Goal: Task Accomplishment & Management: Complete application form

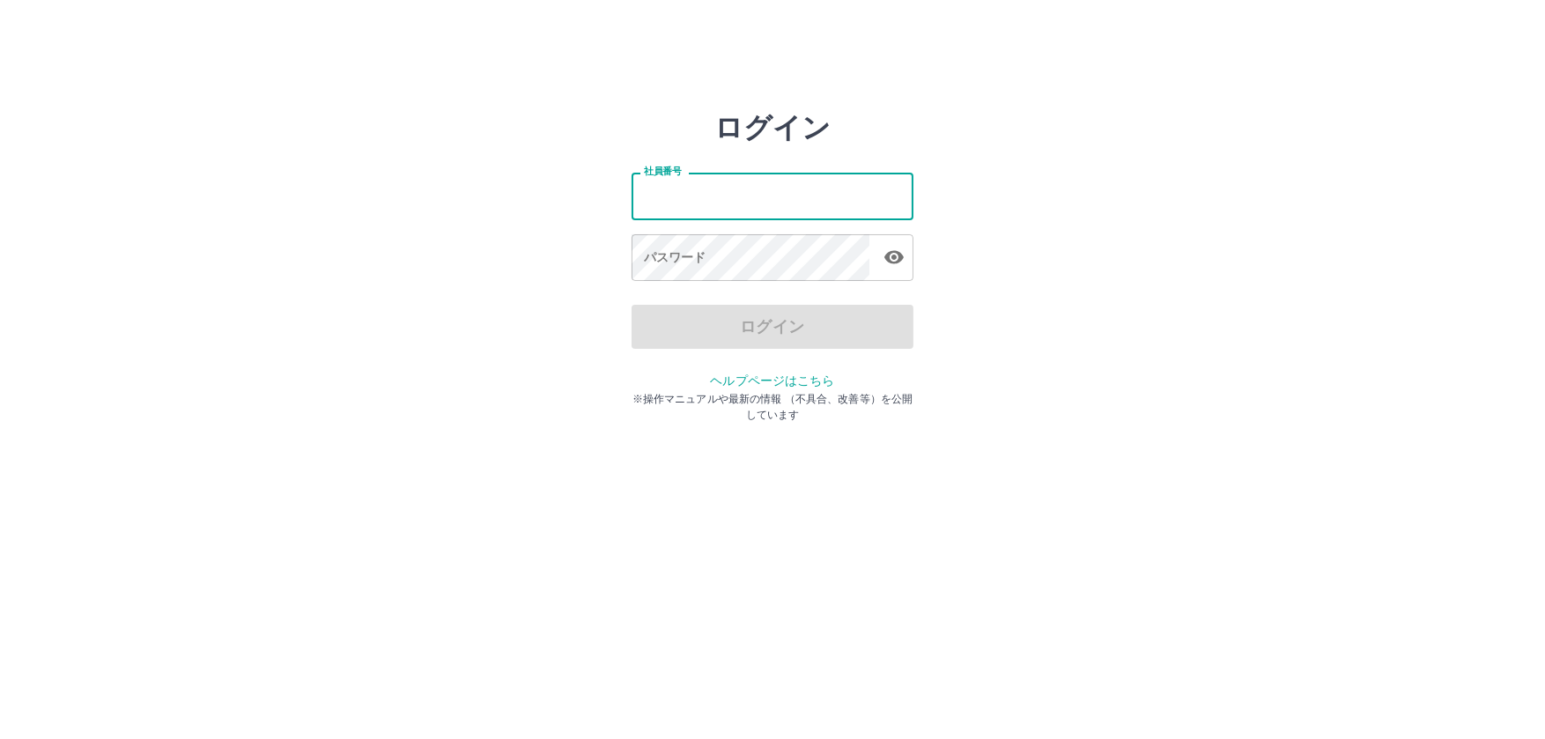
click at [749, 183] on input "社員番号" at bounding box center [772, 196] width 282 height 47
type input "*******"
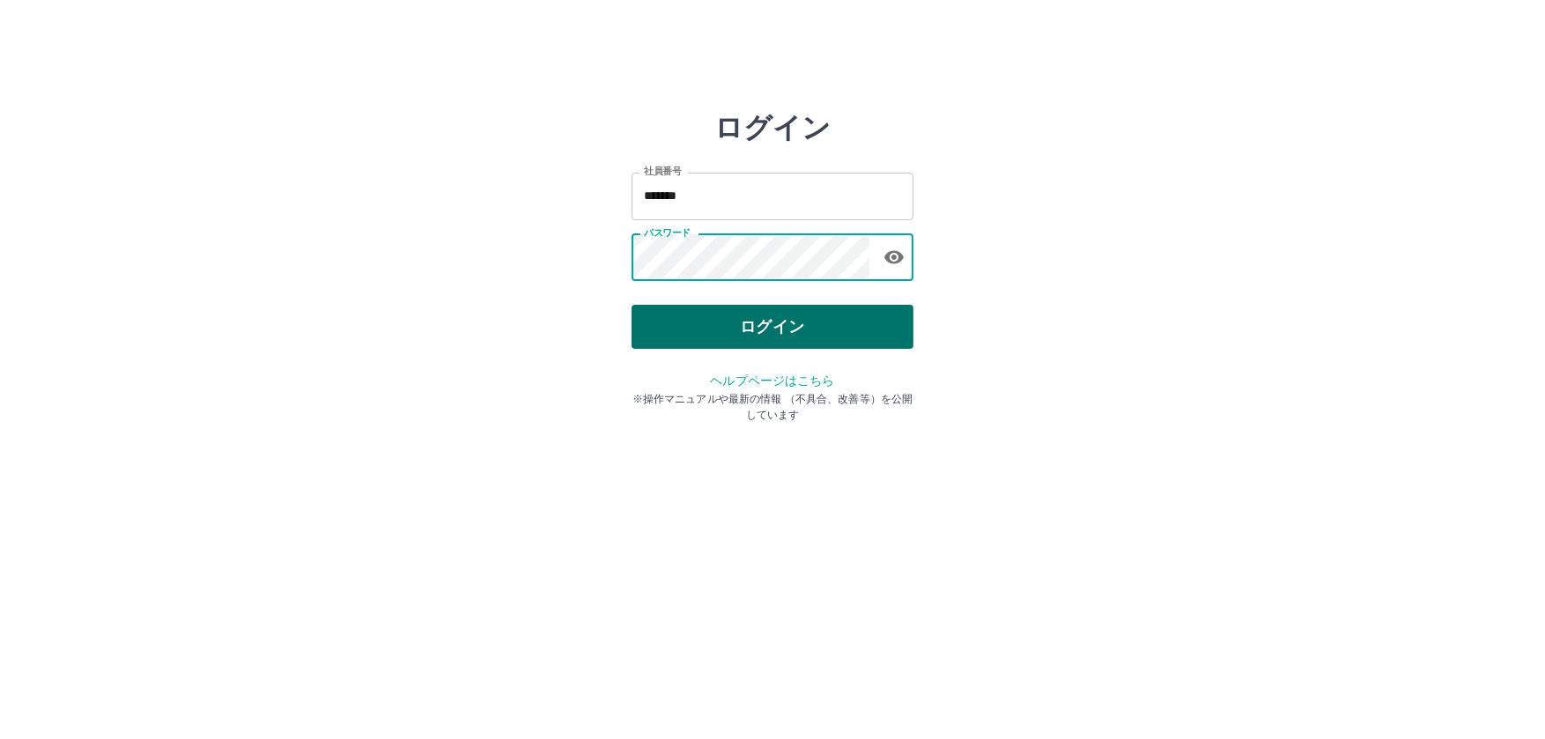
click at [786, 343] on button "ログイン" at bounding box center [772, 327] width 282 height 44
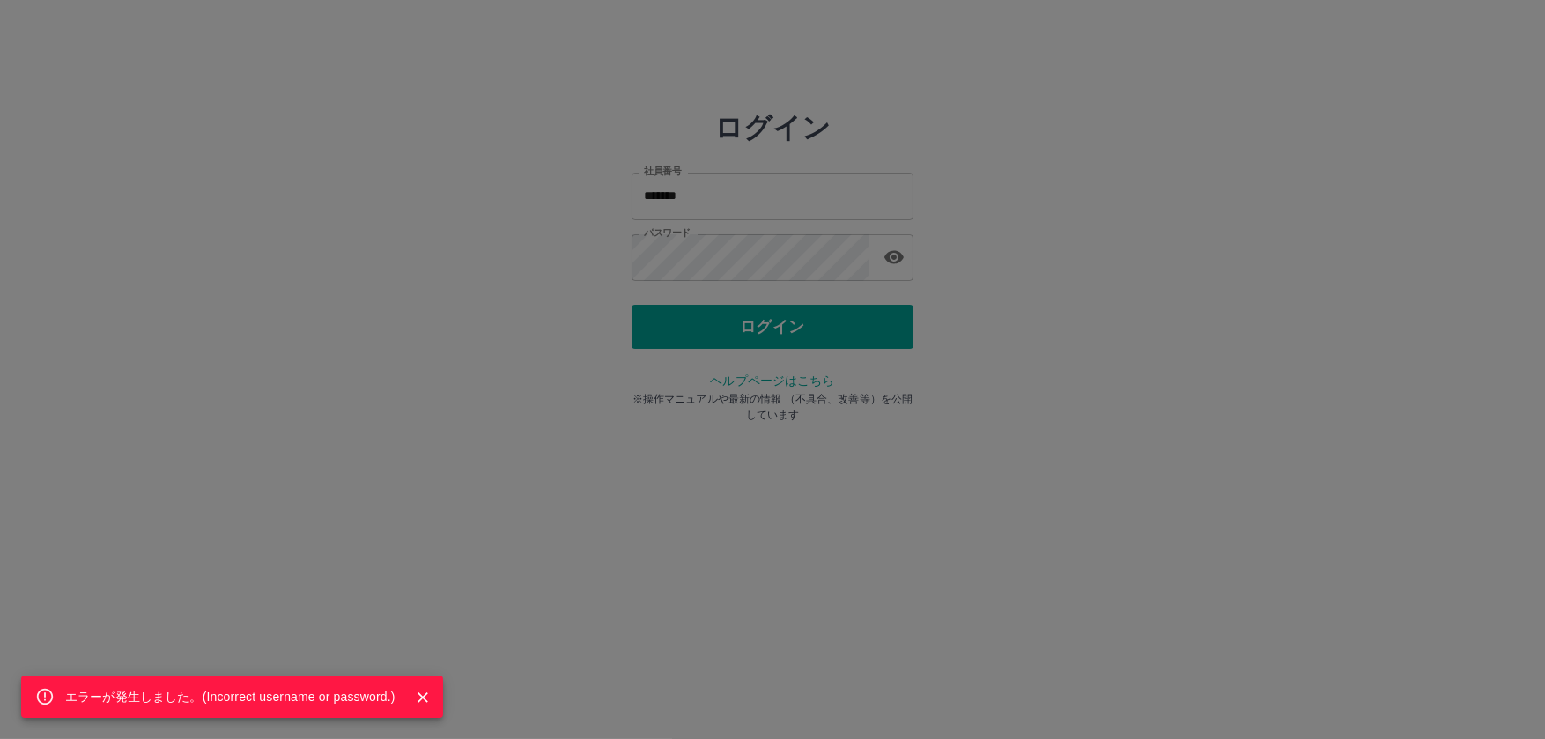
drag, startPoint x: 785, startPoint y: 251, endPoint x: 342, endPoint y: 272, distance: 443.4
click at [342, 272] on div "エラーが発生しました。( Incorrect username or password. )" at bounding box center [772, 369] width 1545 height 739
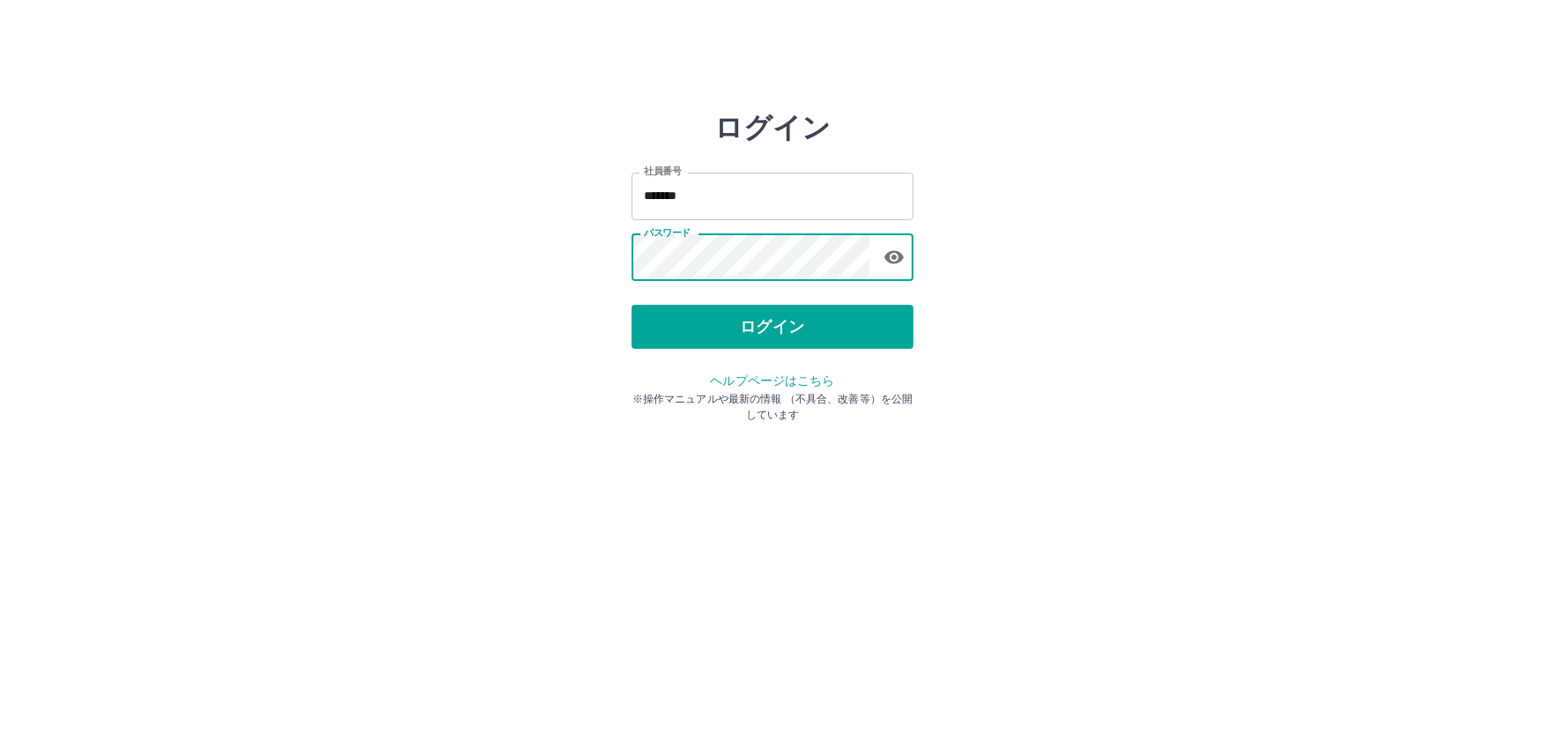
click at [592, 253] on div "ログイン 社員番号 ******* 社員番号 パスワード パスワード ログイン ヘルプページはこちら ※操作マニュアルや最新の情報 （不具合、改善等）を公開し…" at bounding box center [772, 252] width 1057 height 282
click at [764, 327] on button "ログイン" at bounding box center [772, 327] width 282 height 44
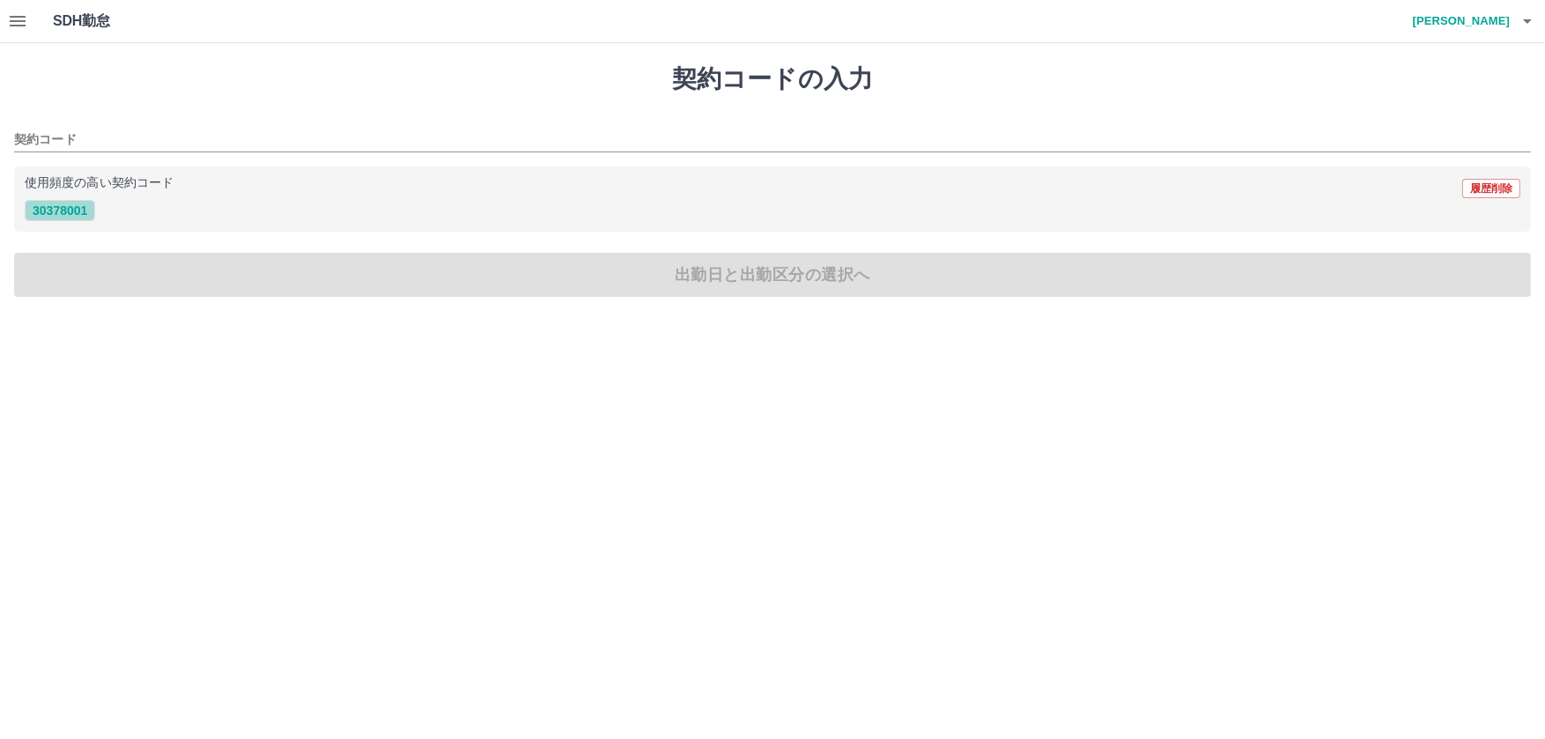
click at [95, 202] on button "30378001" at bounding box center [60, 210] width 70 height 21
type input "********"
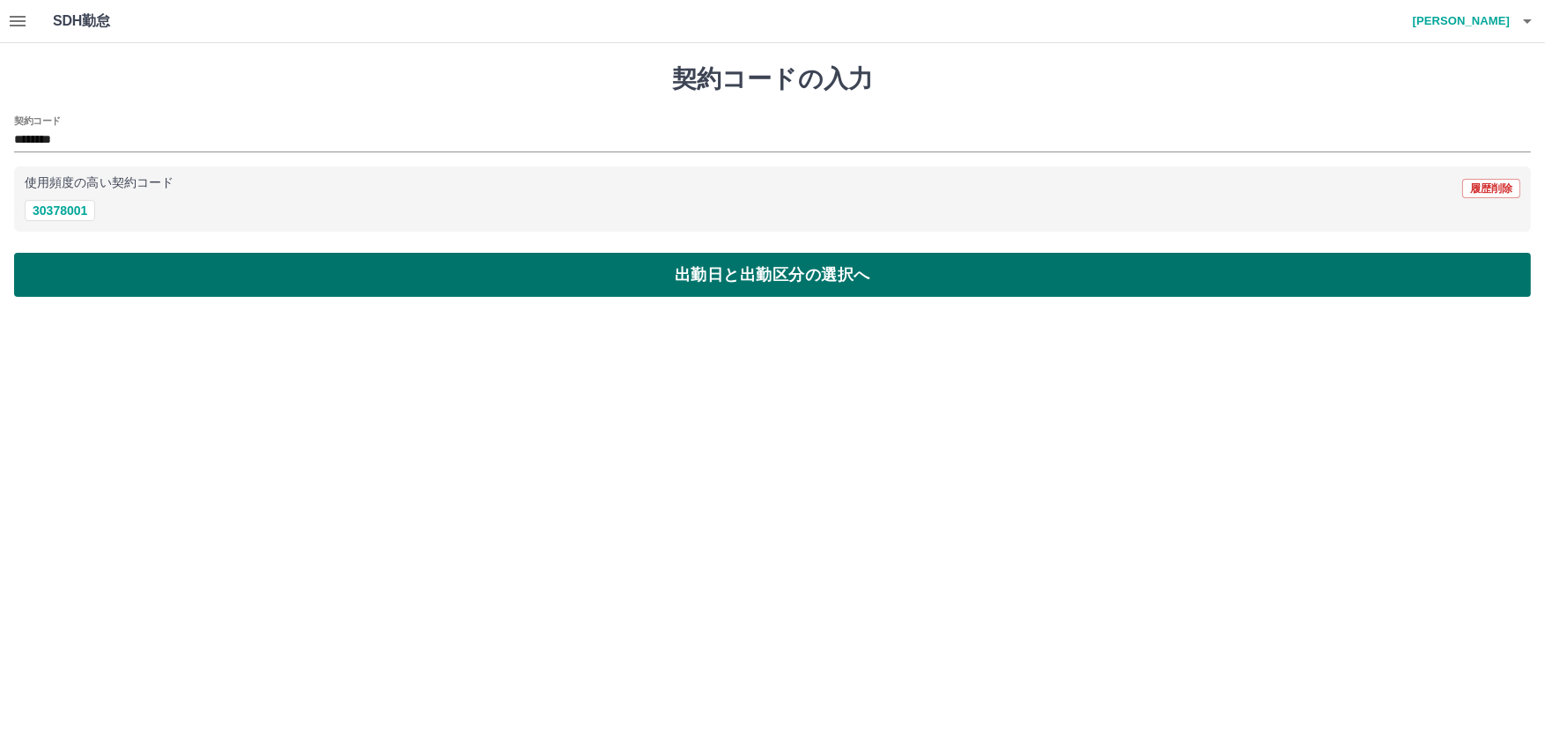
click at [81, 272] on button "出勤日と出勤区分の選択へ" at bounding box center [772, 275] width 1516 height 44
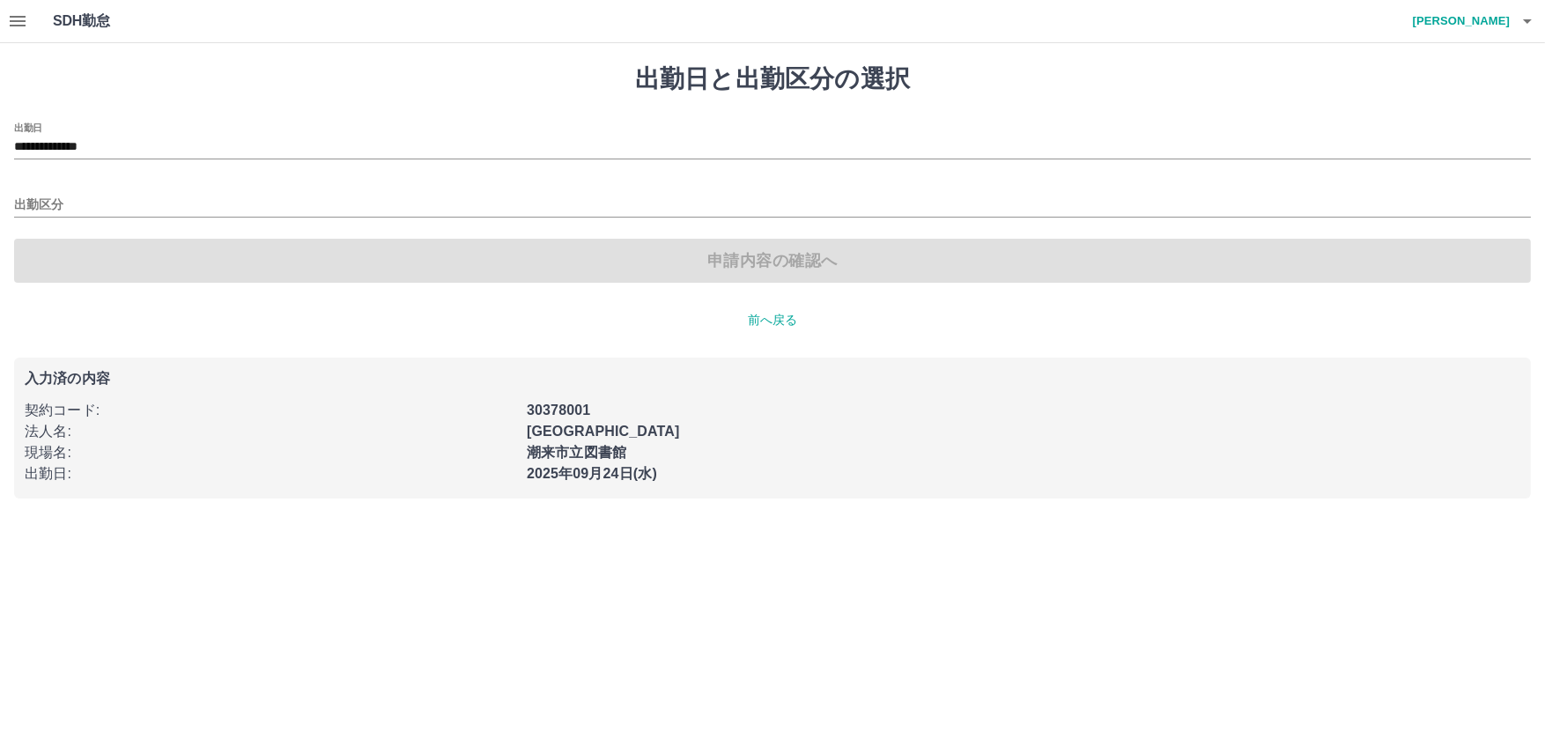
click at [34, 190] on div "出勤区分" at bounding box center [772, 199] width 1516 height 37
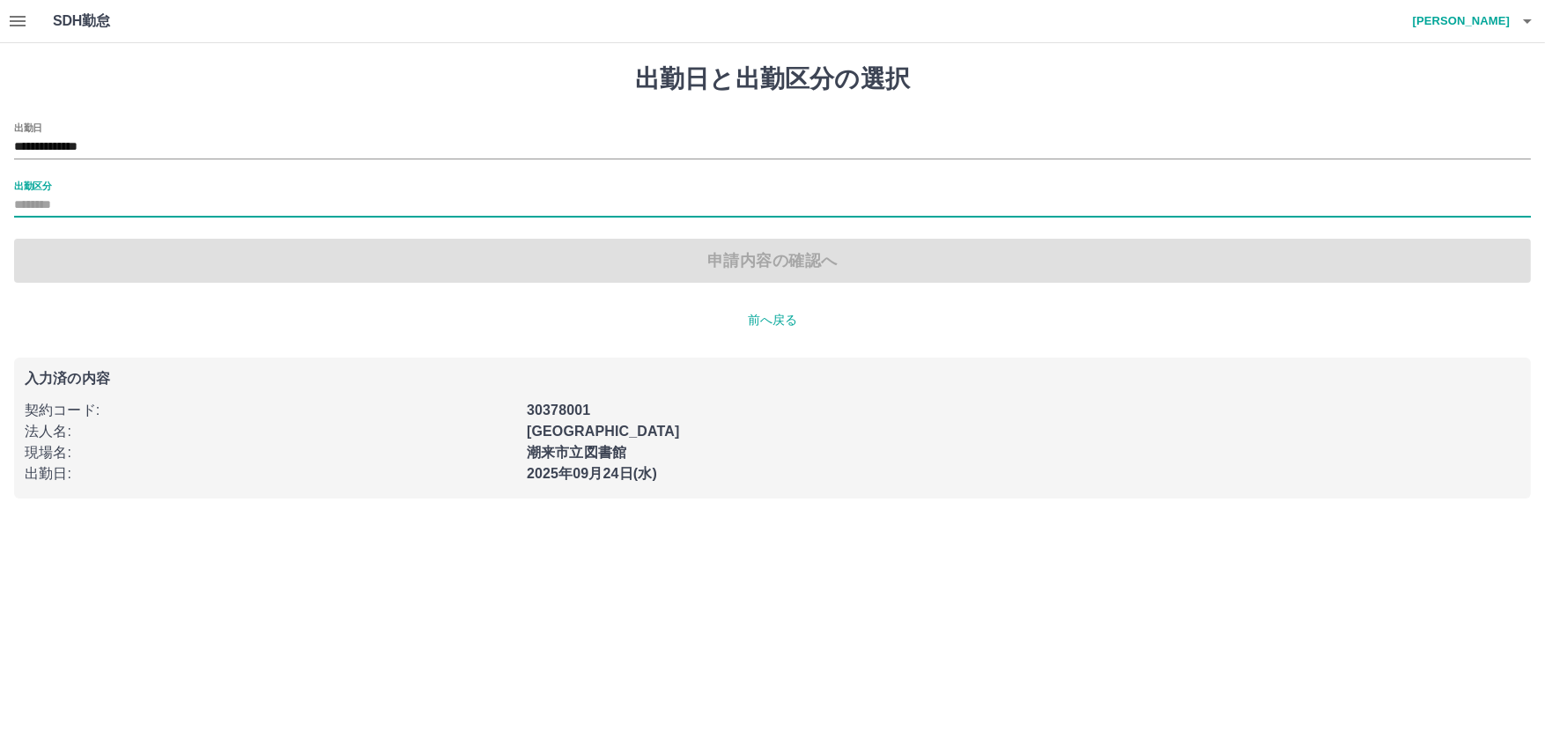
click at [41, 212] on input "出勤区分" at bounding box center [772, 206] width 1516 height 22
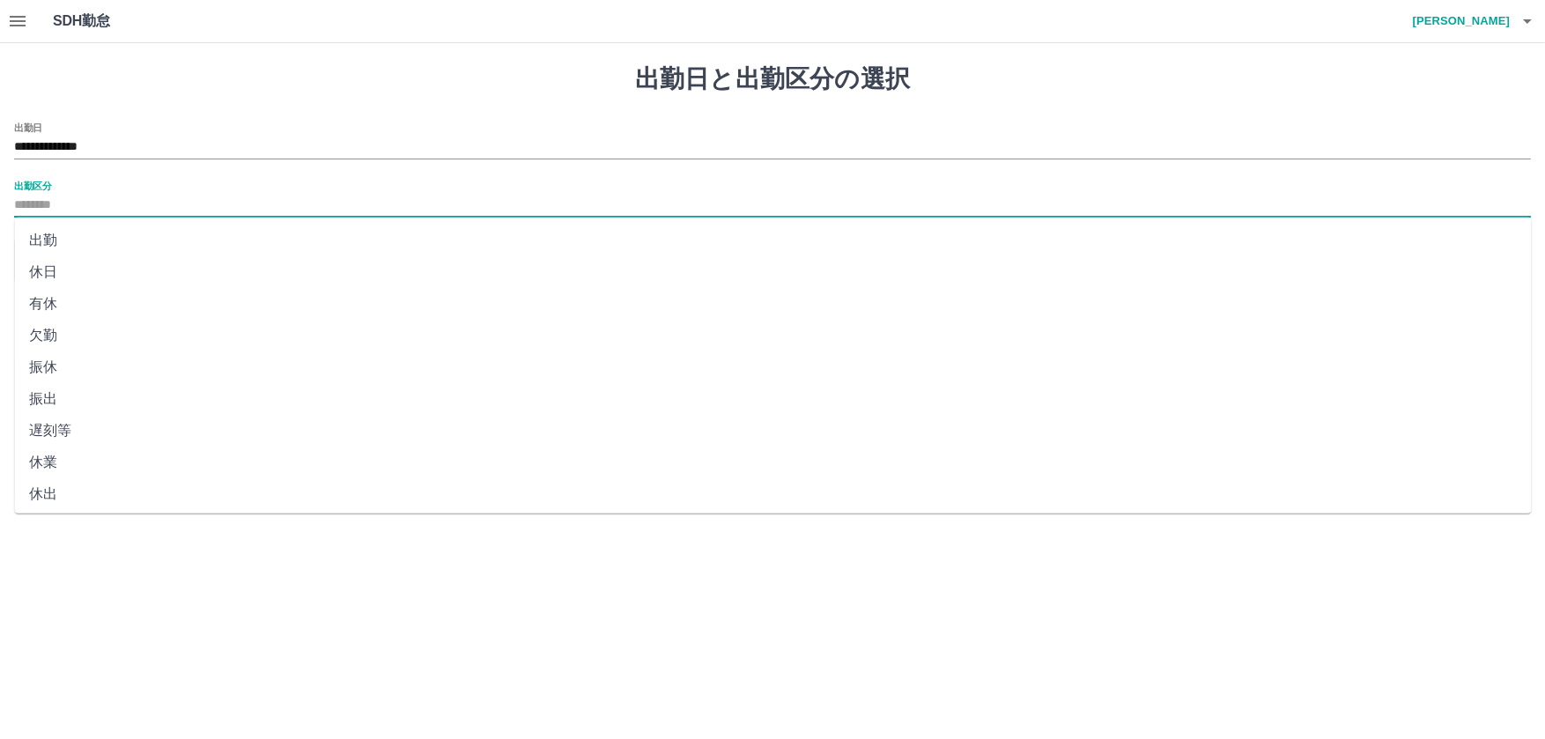
click at [43, 237] on li "出勤" at bounding box center [773, 241] width 1516 height 32
type input "**"
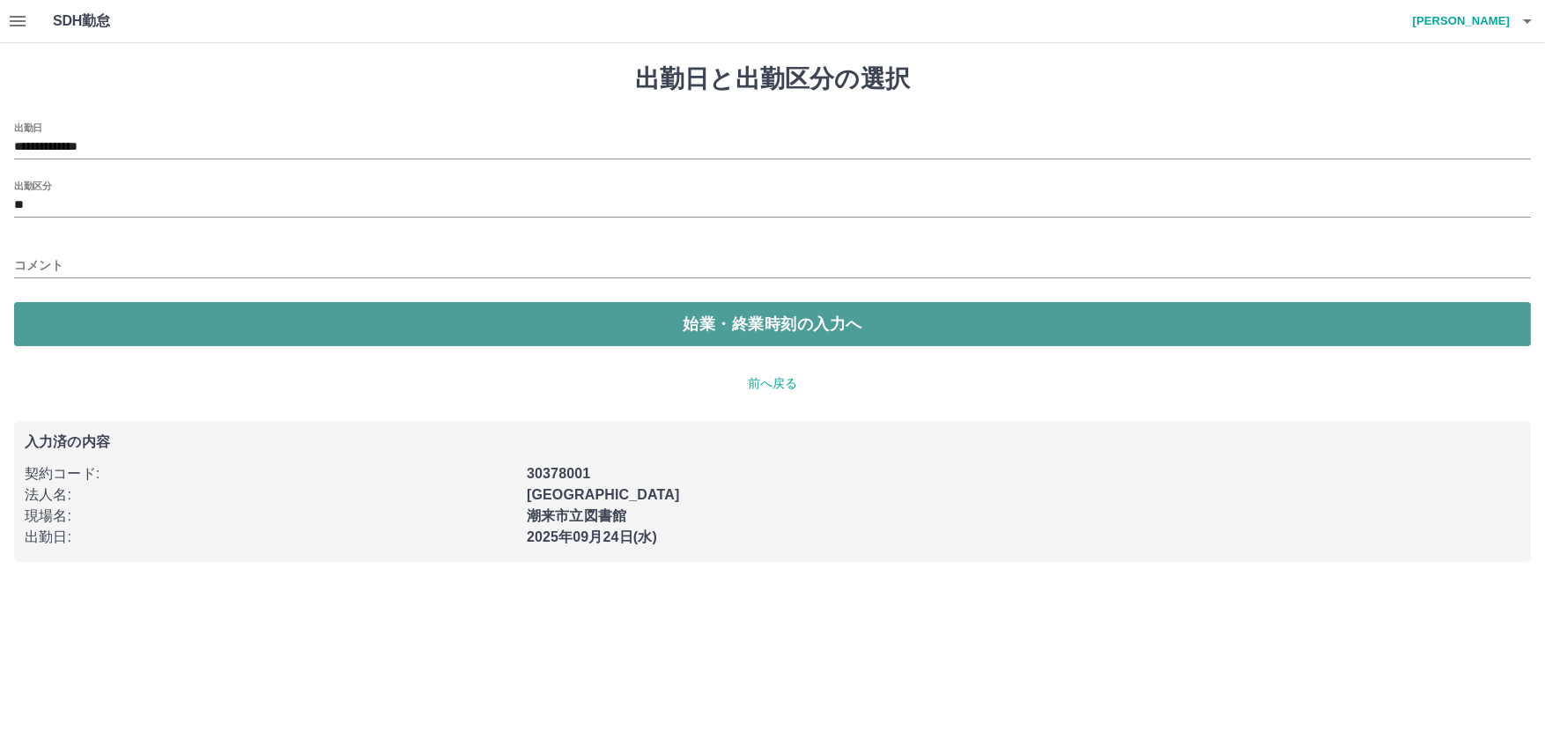
click at [46, 311] on button "始業・終業時刻の入力へ" at bounding box center [772, 324] width 1516 height 44
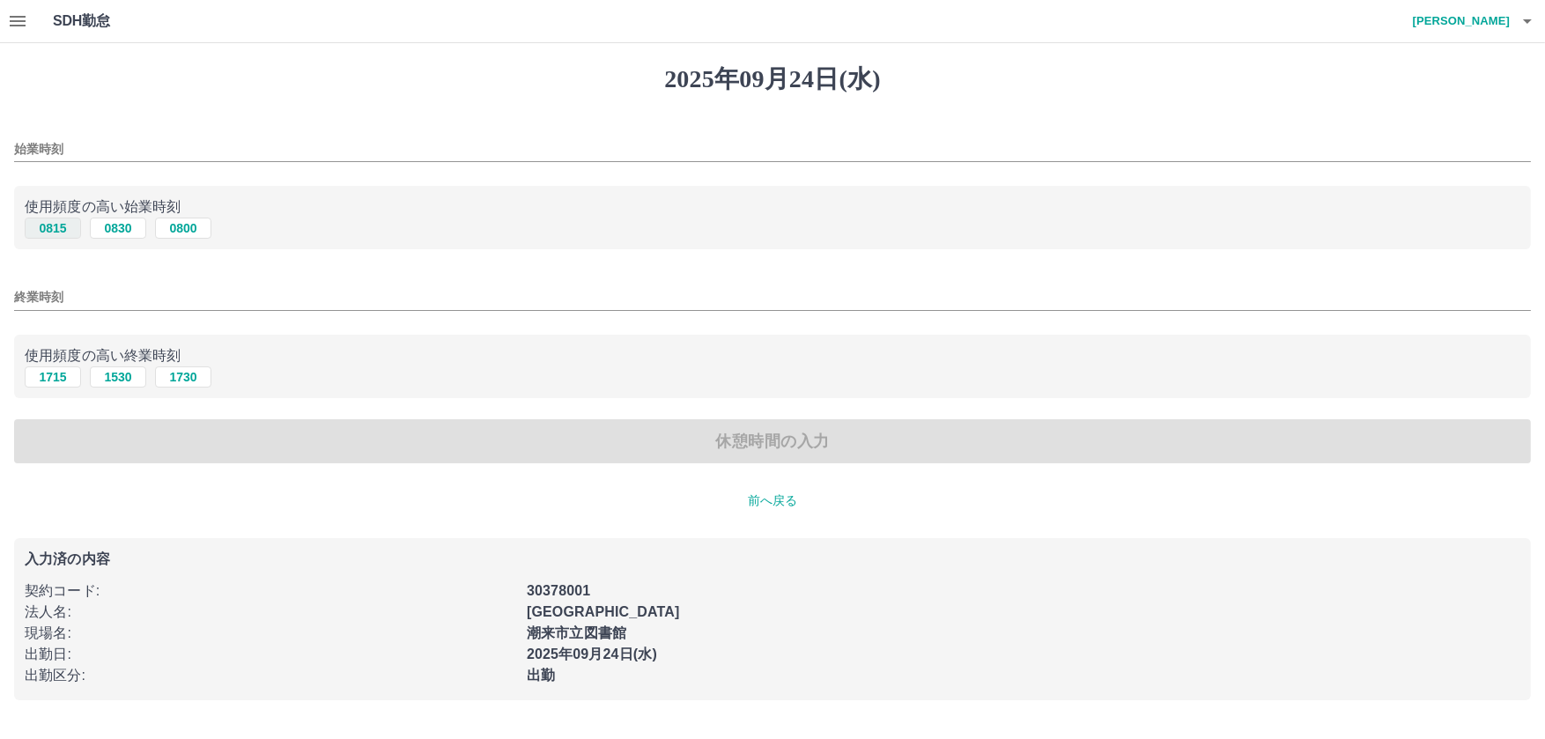
click at [64, 230] on button "0815" at bounding box center [53, 228] width 56 height 21
type input "****"
click at [73, 381] on button "1715" at bounding box center [53, 376] width 56 height 21
type input "****"
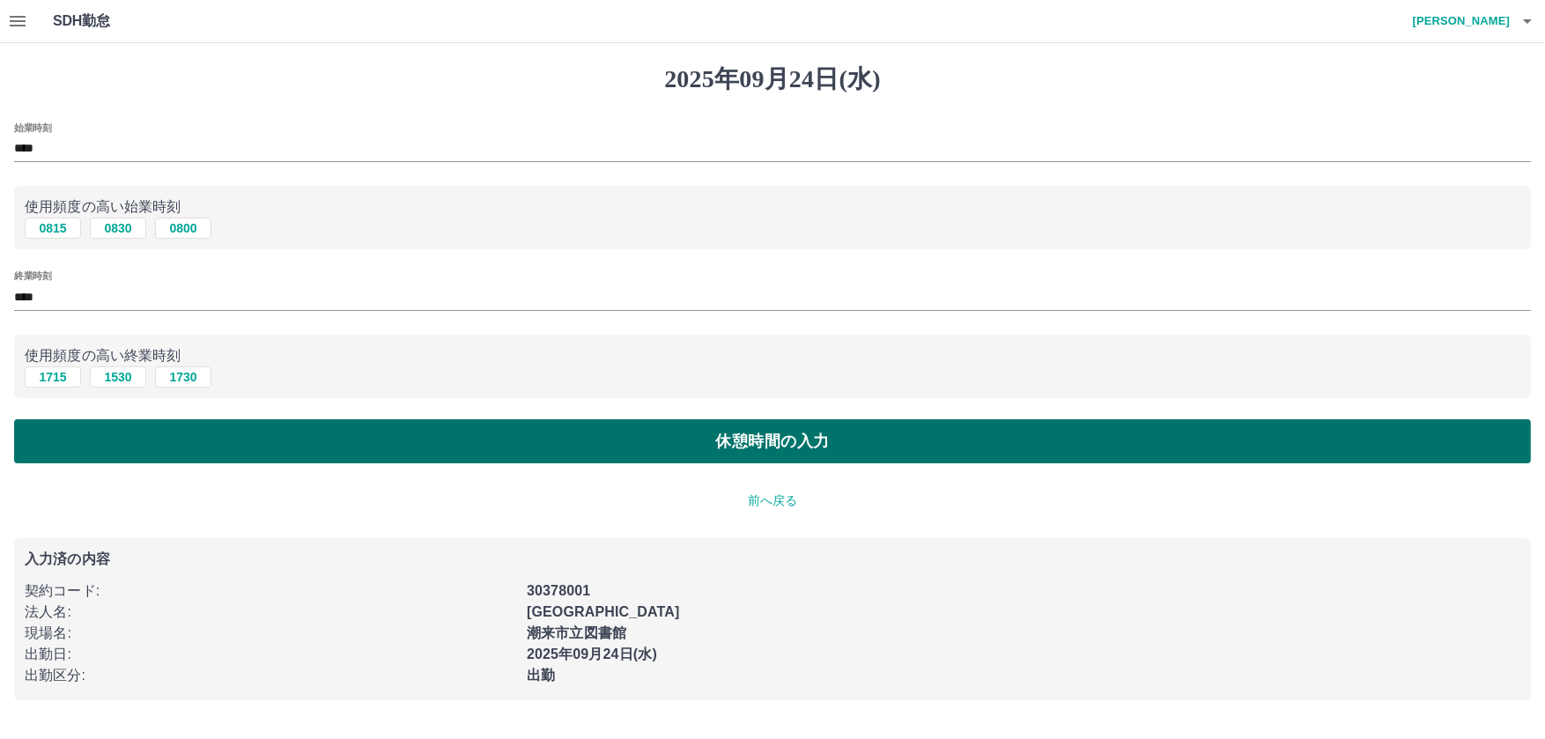
click at [104, 438] on button "休憩時間の入力" at bounding box center [772, 441] width 1516 height 44
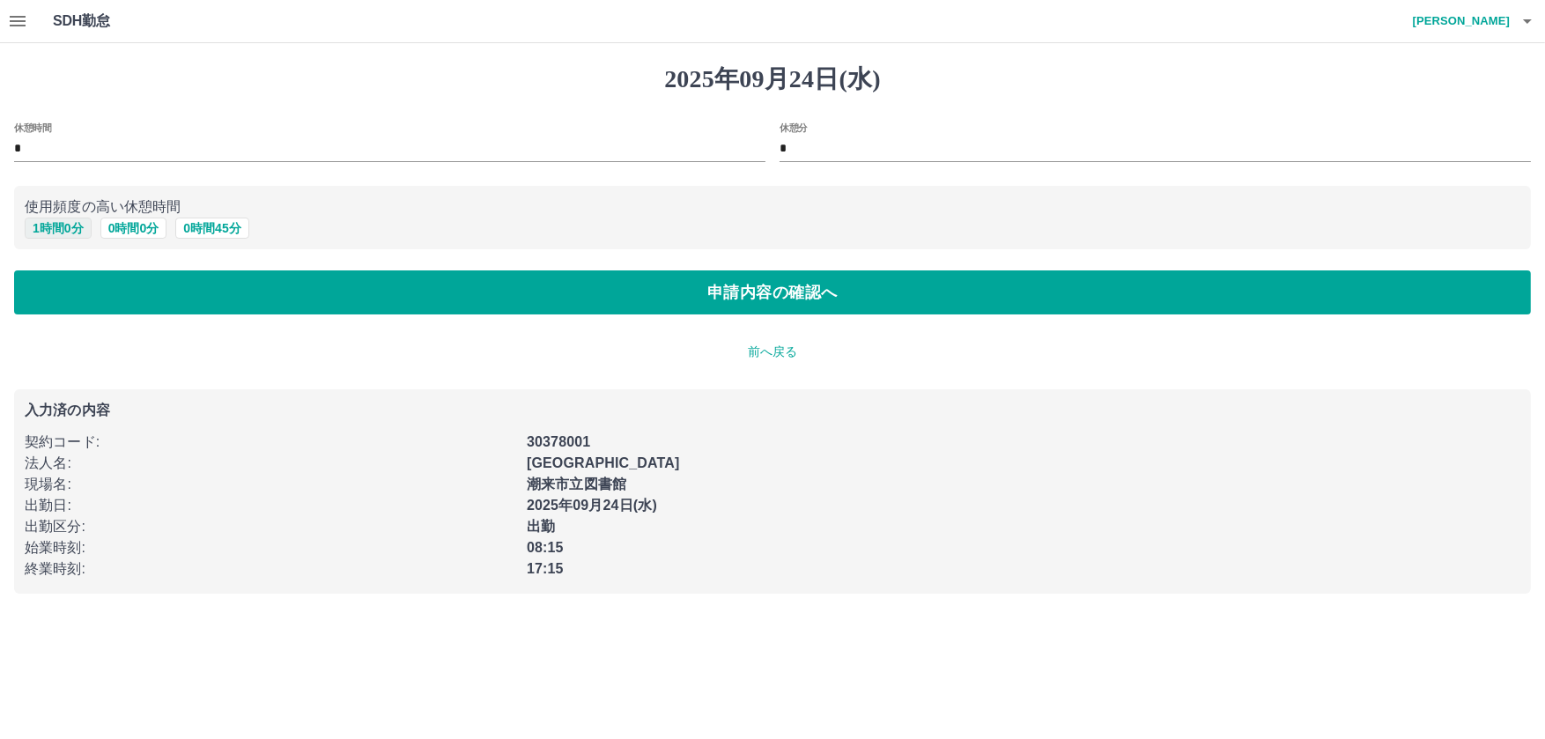
click at [73, 225] on button "1 時間 0 分" at bounding box center [58, 228] width 67 height 21
type input "*"
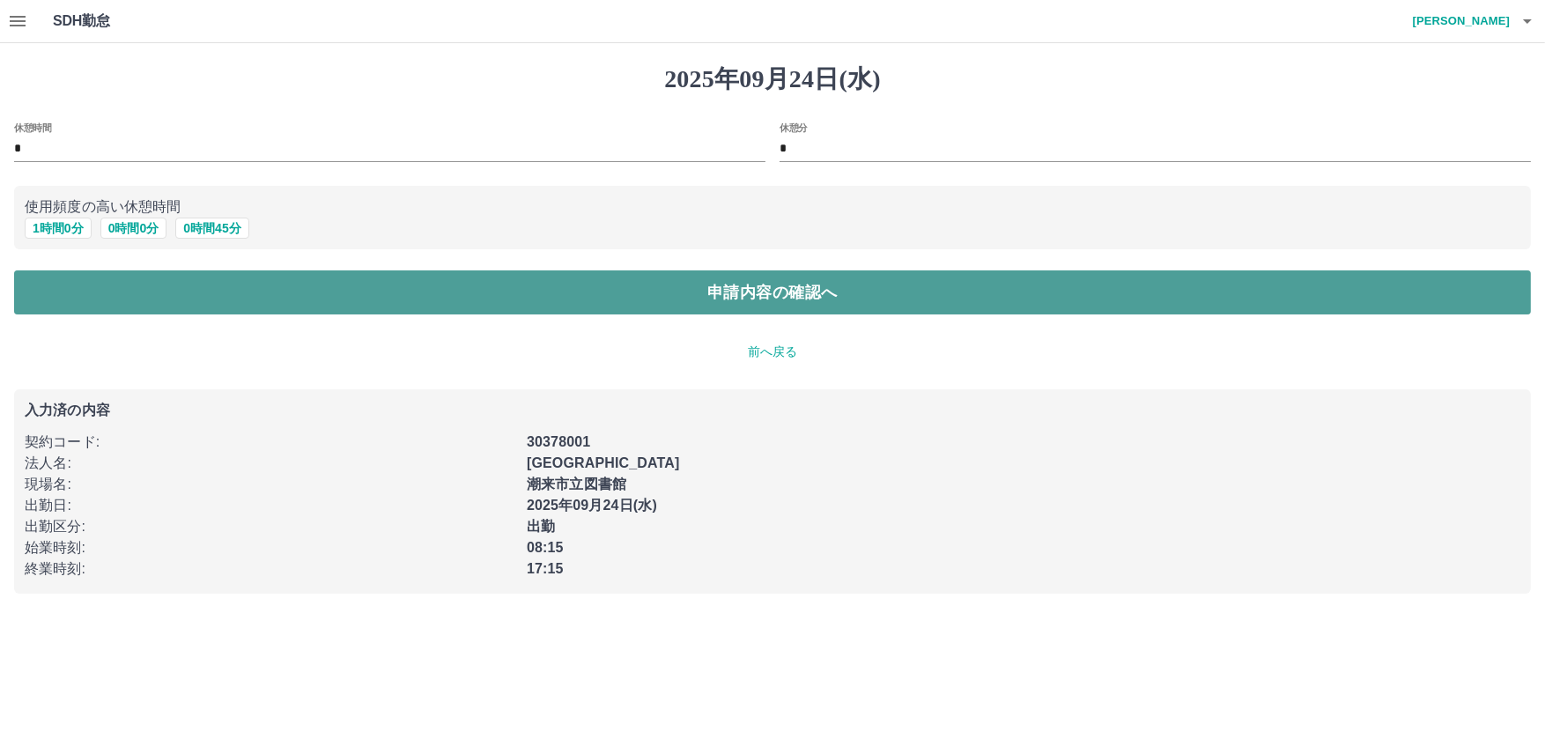
click at [69, 280] on button "申請内容の確認へ" at bounding box center [772, 292] width 1516 height 44
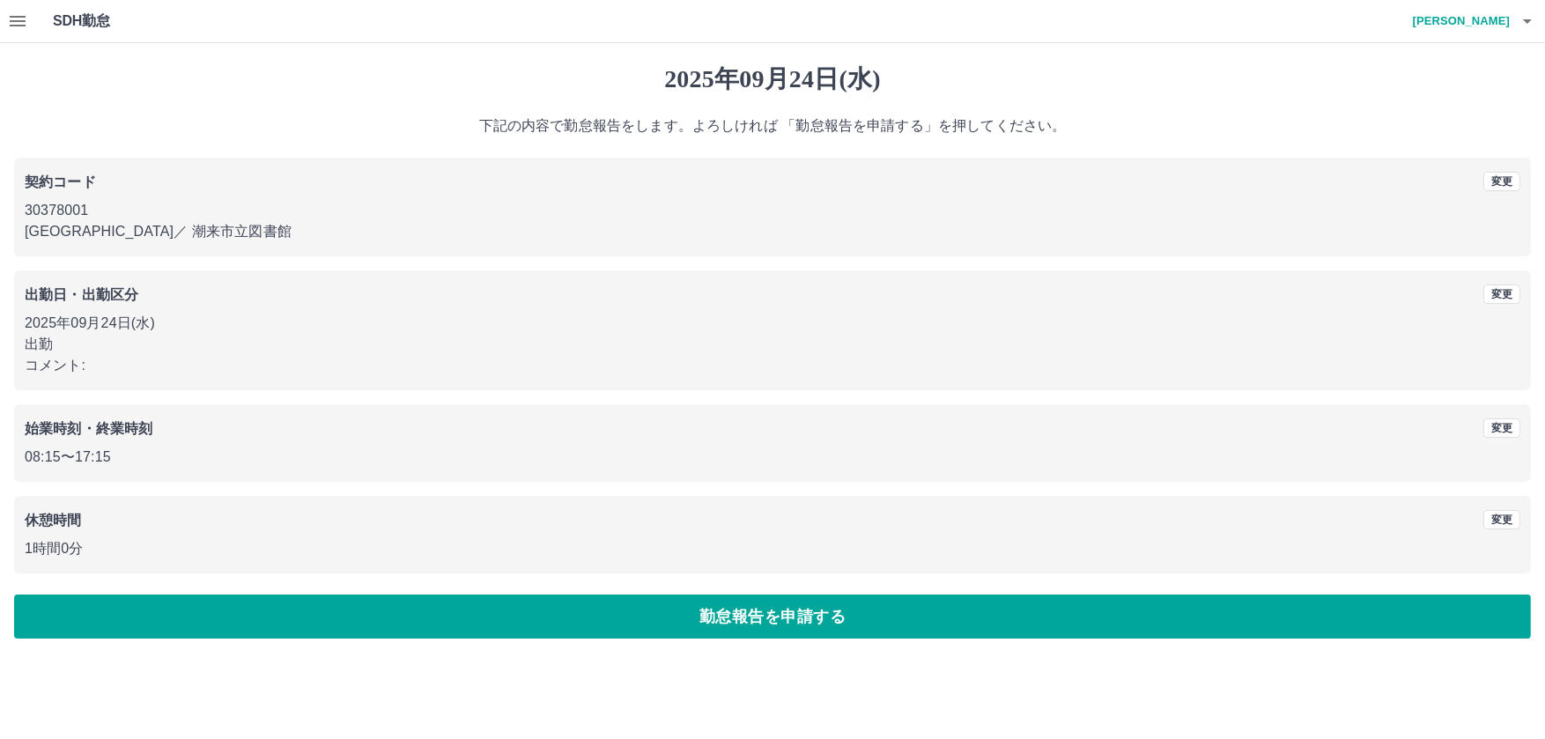
click at [19, 20] on icon "button" at bounding box center [18, 21] width 16 height 11
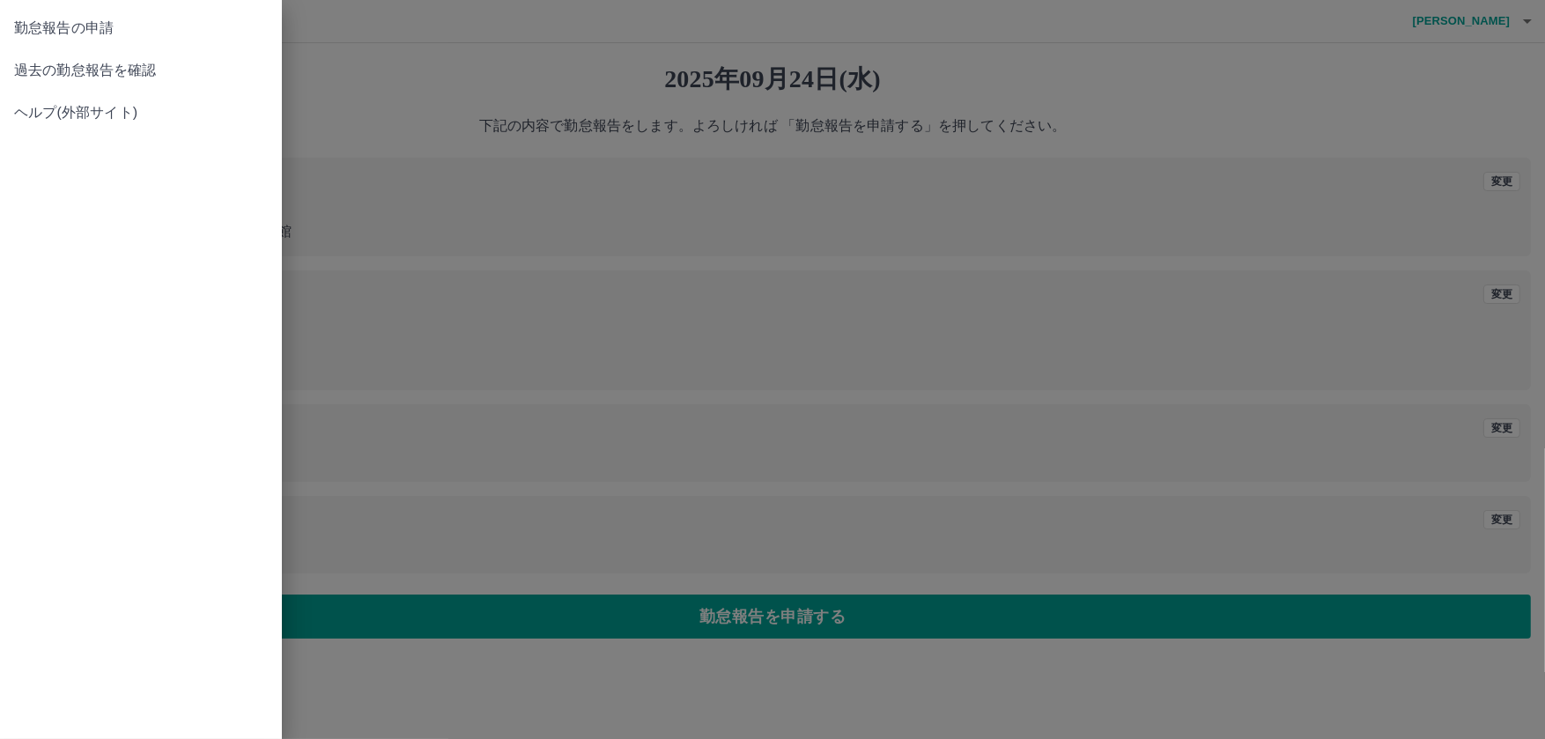
click at [955, 477] on div at bounding box center [772, 369] width 1545 height 739
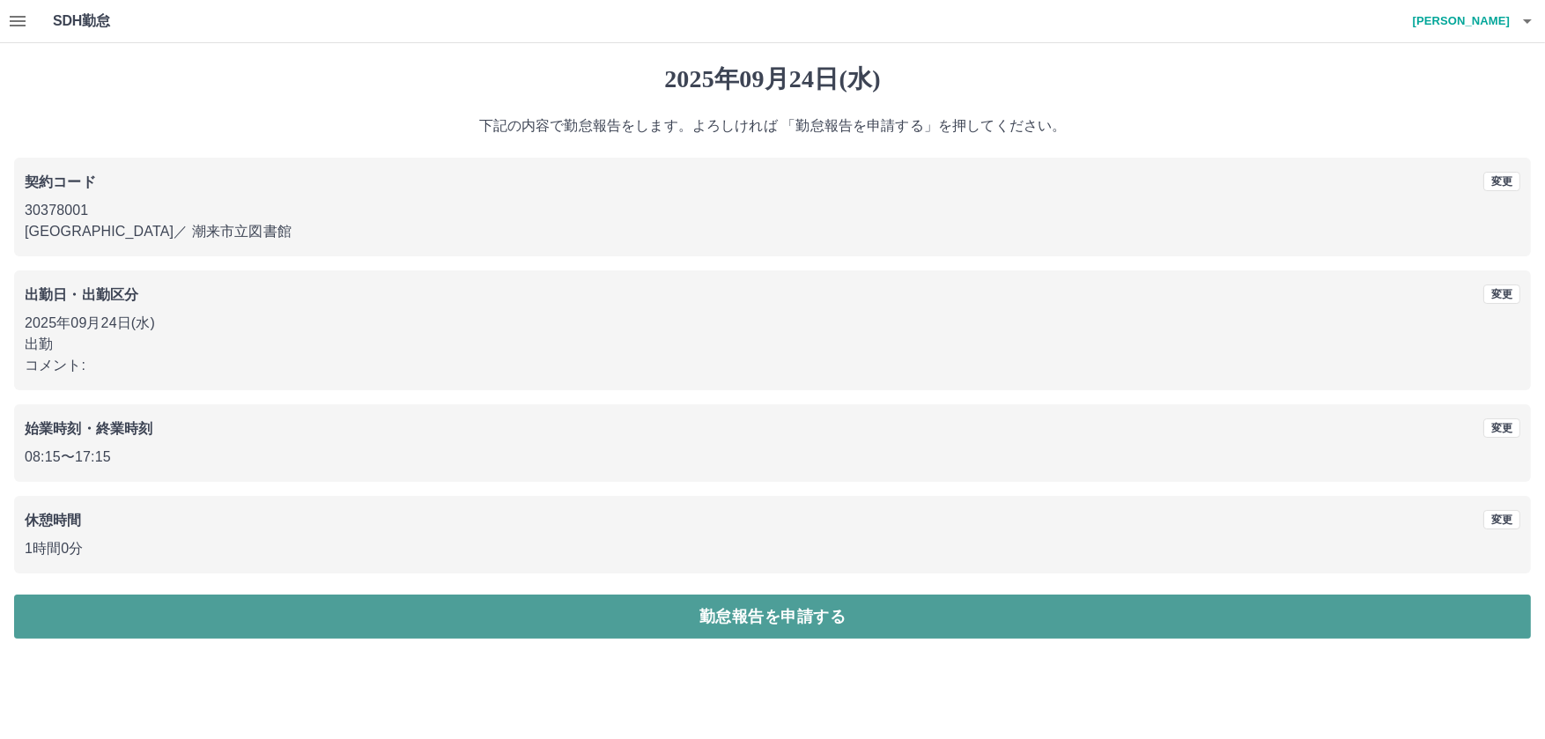
click at [726, 628] on button "勤怠報告を申請する" at bounding box center [772, 616] width 1516 height 44
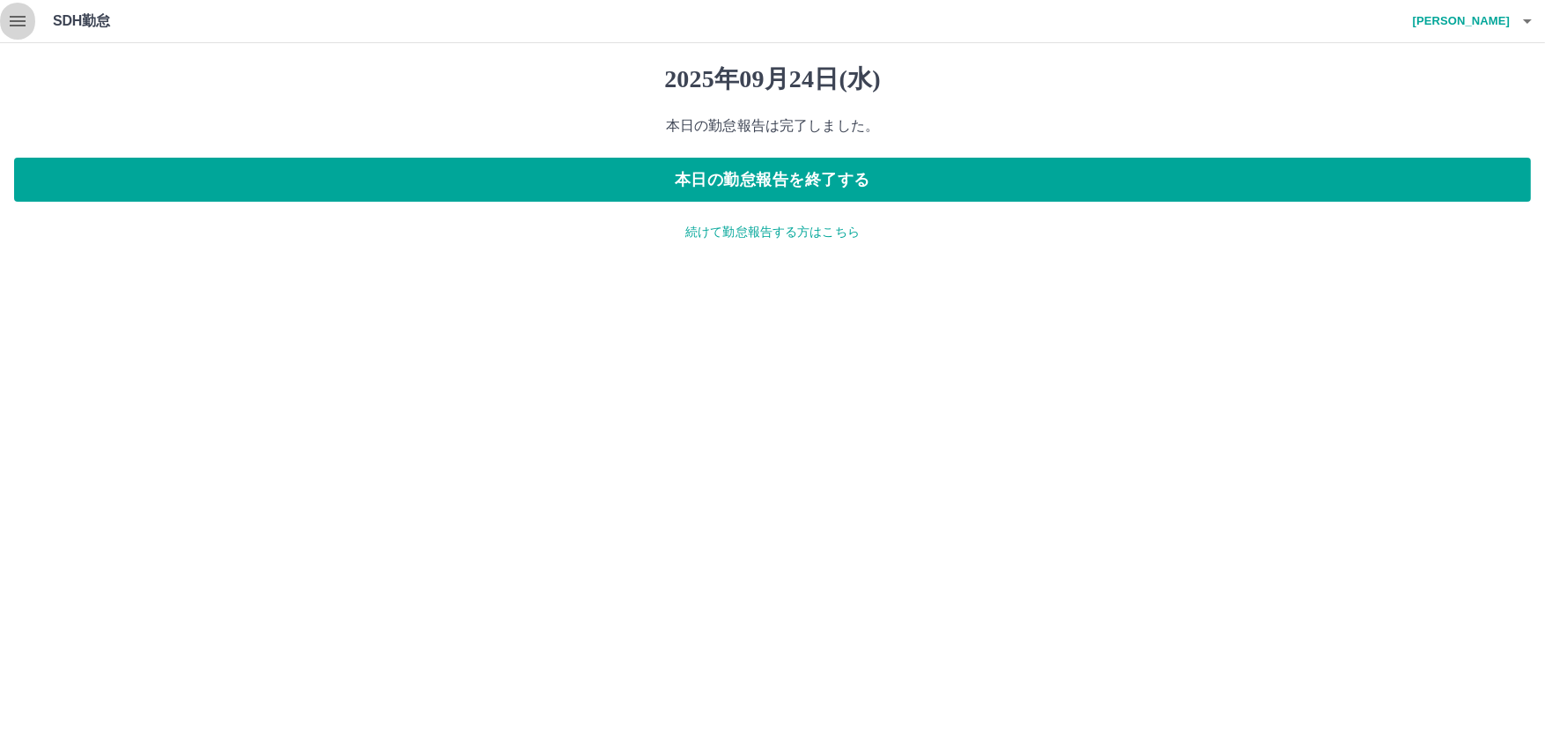
click at [24, 18] on icon "button" at bounding box center [17, 21] width 21 height 21
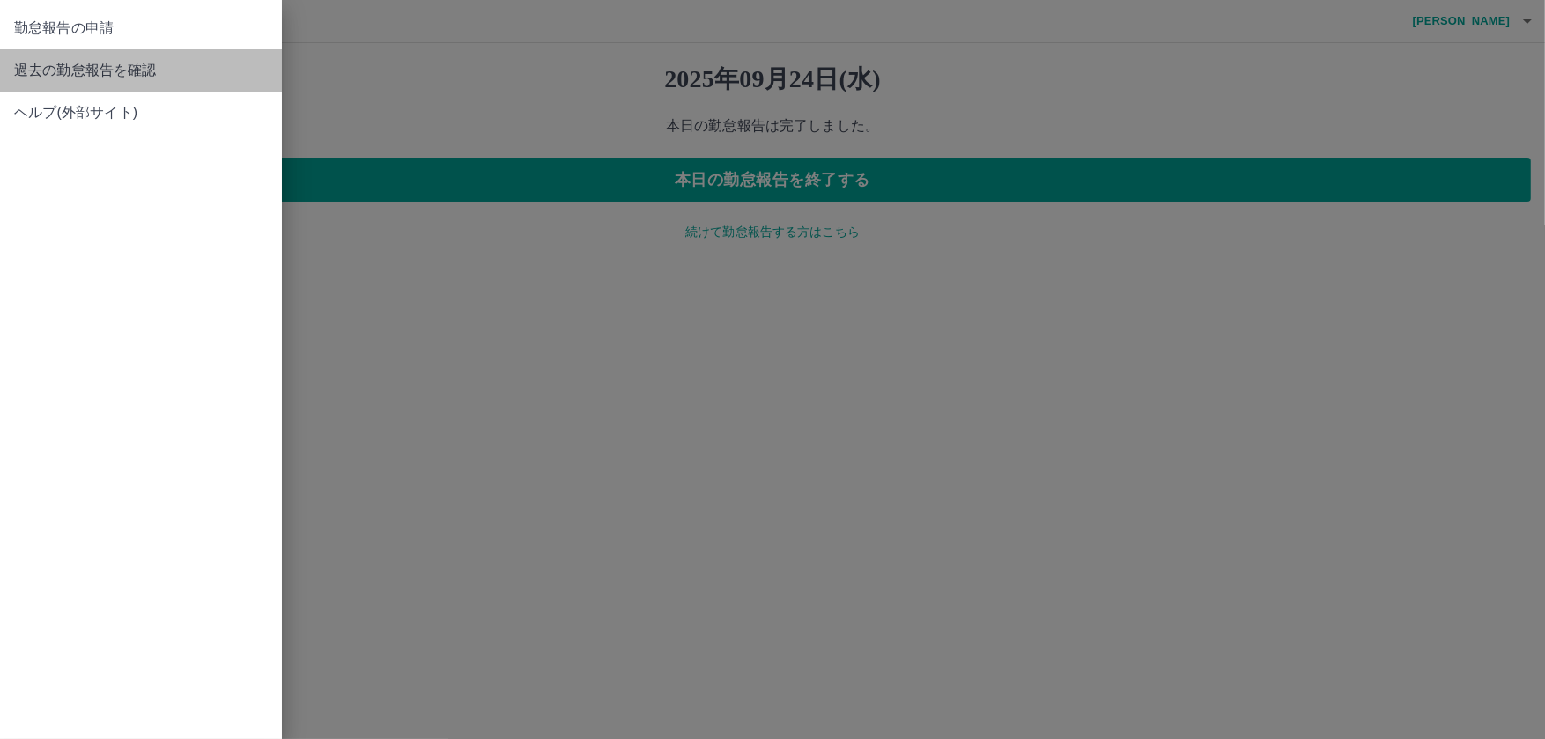
click at [60, 69] on span "過去の勤怠報告を確認" at bounding box center [141, 70] width 254 height 21
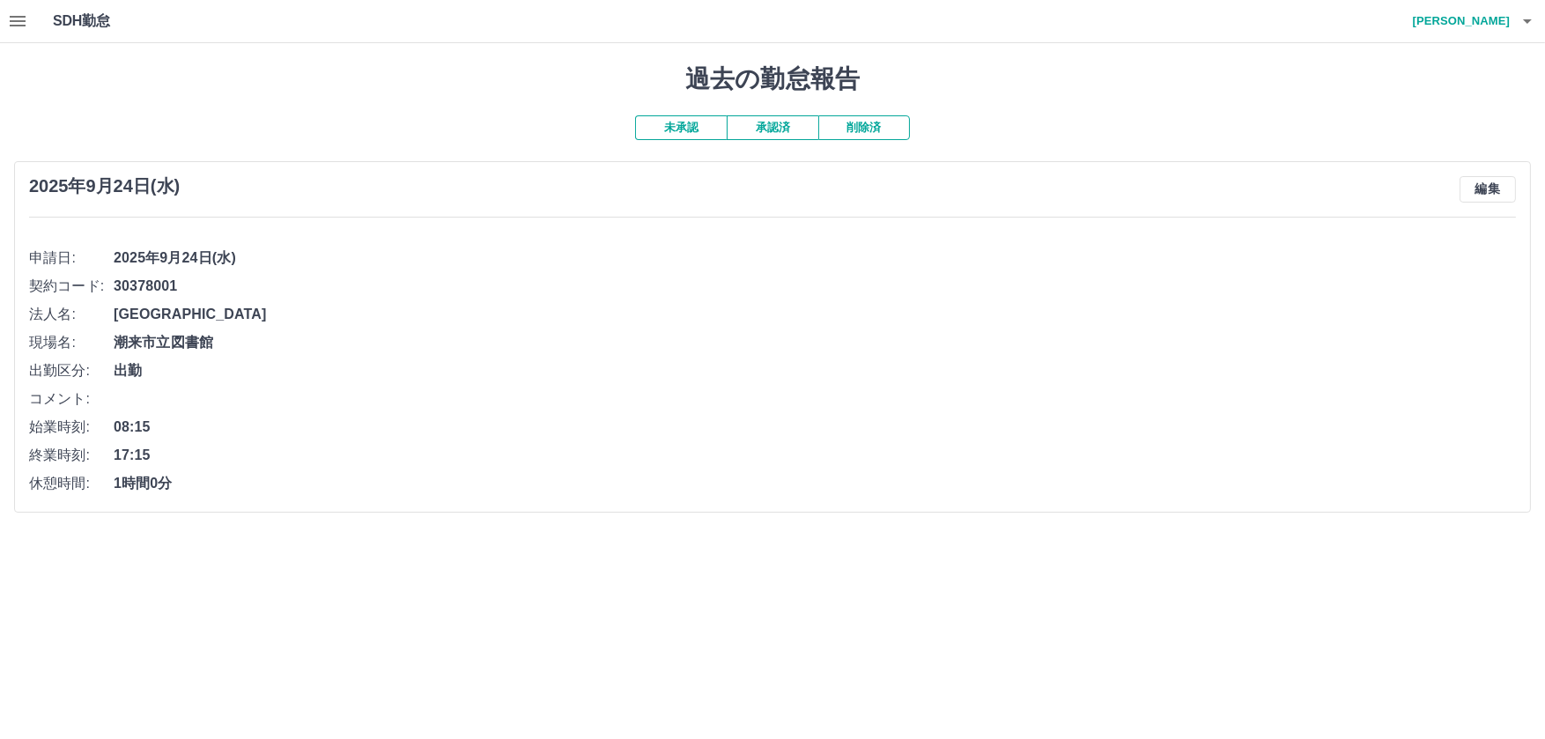
click at [763, 115] on button "承認済" at bounding box center [772, 127] width 92 height 25
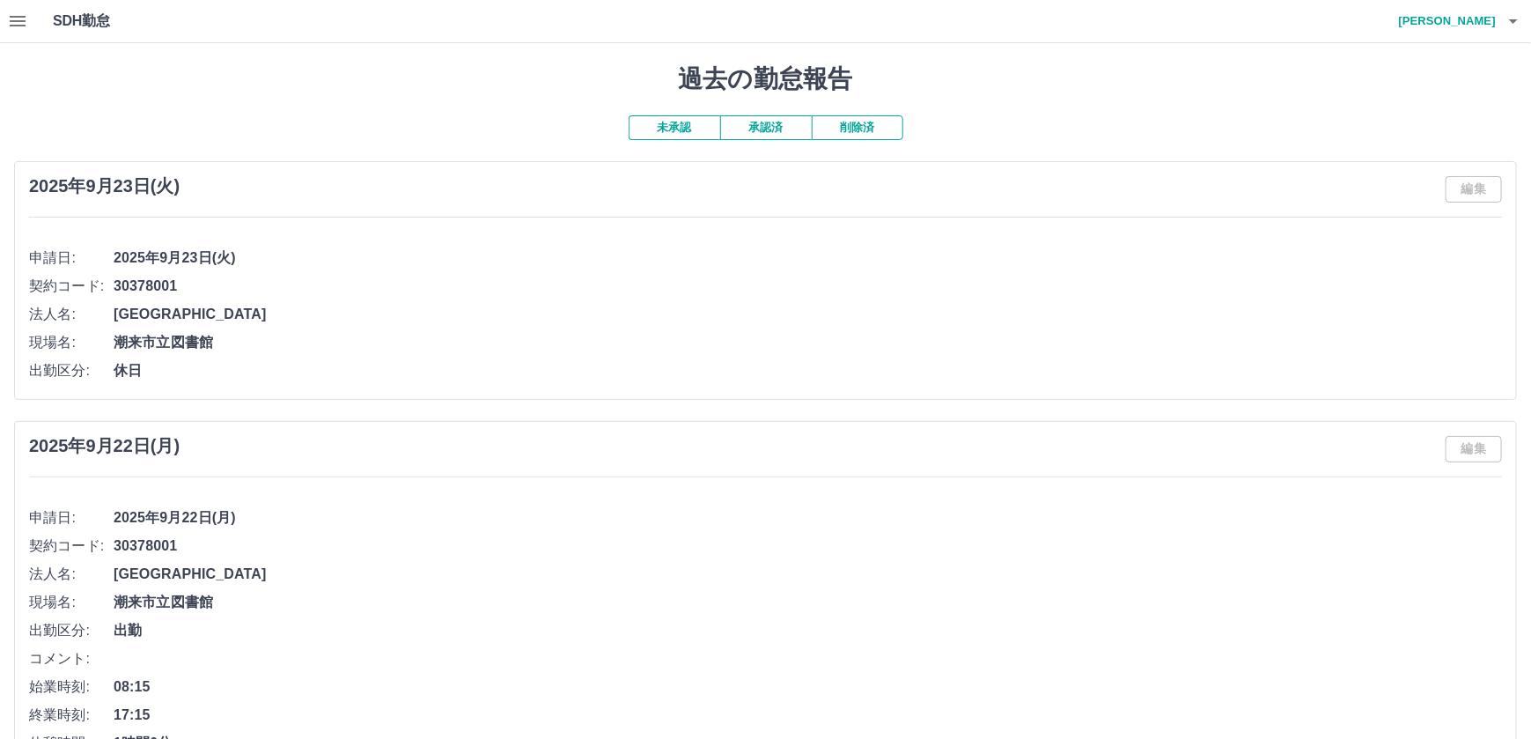
click at [1428, 19] on h4 "藤﨑　真知子" at bounding box center [1443, 21] width 106 height 42
click at [1432, 18] on h4 "藤﨑　真知子" at bounding box center [1443, 21] width 106 height 42
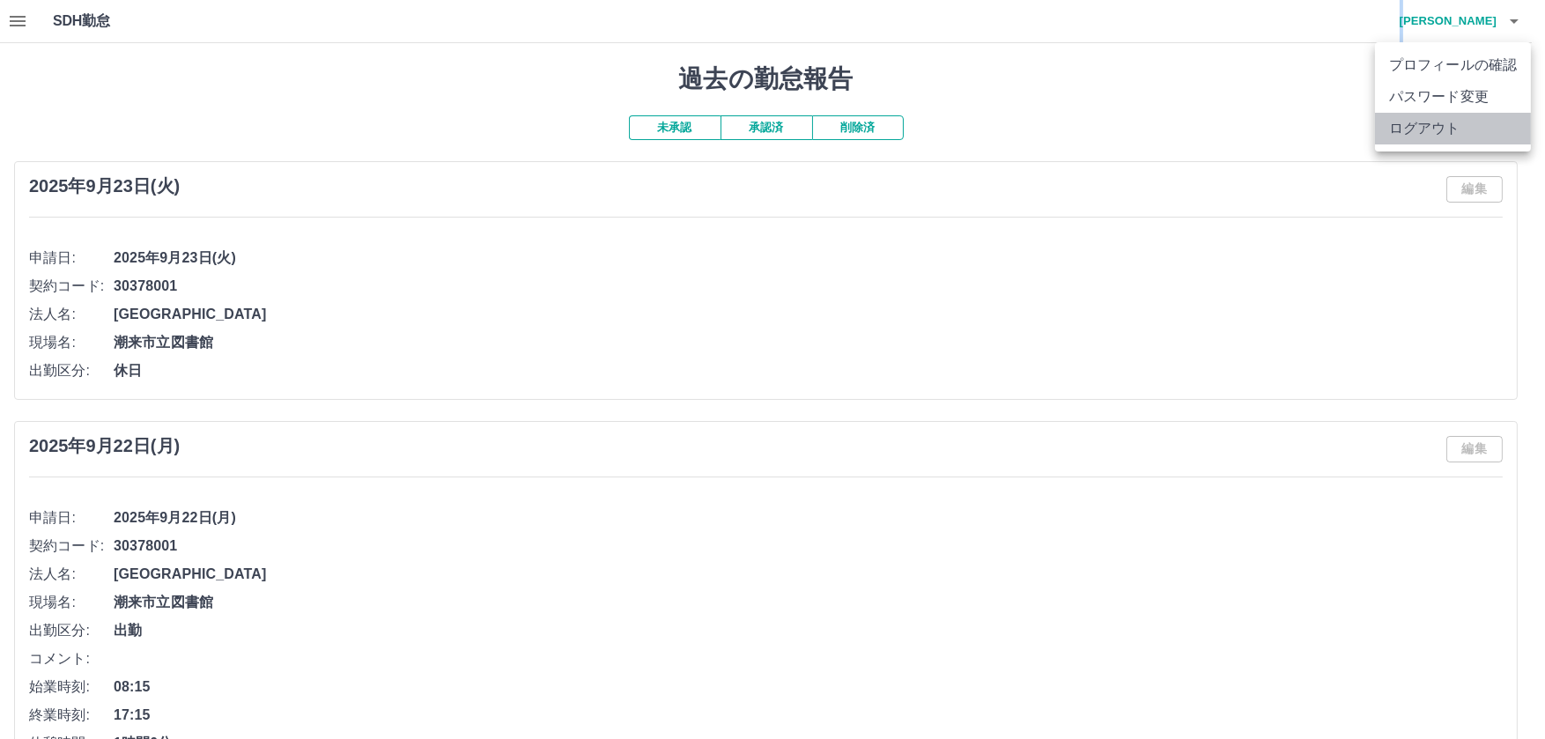
click at [1422, 129] on li "ログアウト" at bounding box center [1453, 129] width 156 height 32
